Goal: Purchase product/service

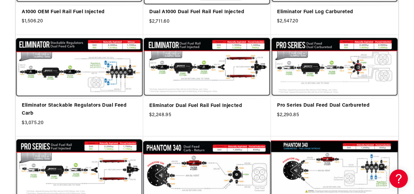
scroll to position [587, 0]
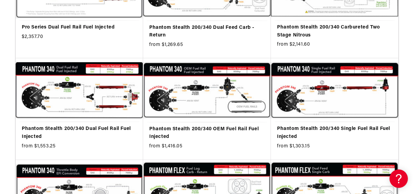
scroll to position [765, 0]
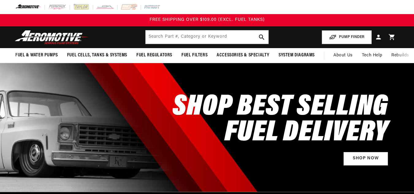
select select "1971"
select select "[GEOGRAPHIC_DATA]"
select select "Road-Runner"
select select "7.2L"
drag, startPoint x: 0, startPoint y: 0, endPoint x: 391, endPoint y: 37, distance: 392.8
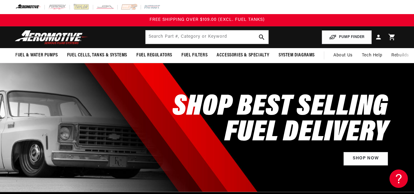
click at [391, 37] on icon at bounding box center [392, 37] width 6 height 6
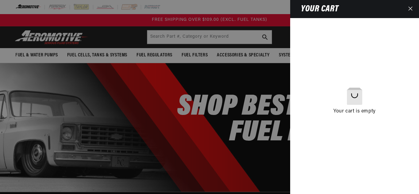
click at [410, 9] on icon "Close" at bounding box center [410, 9] width 4 height 4
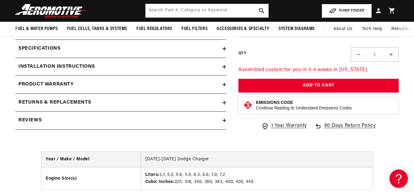
scroll to position [1160, 0]
